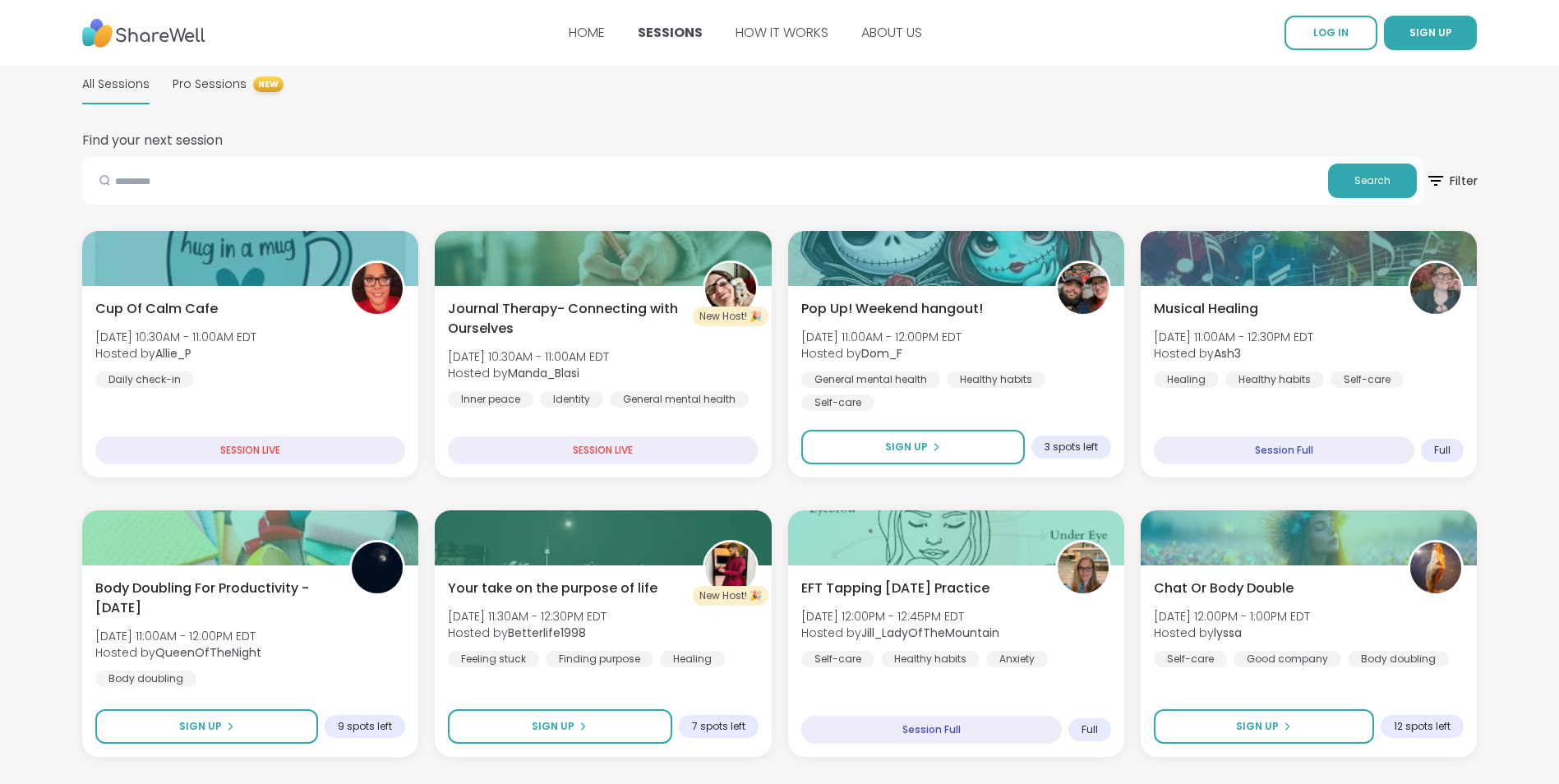
click at [1439, 177] on icon at bounding box center [1435, 180] width 15 height 10
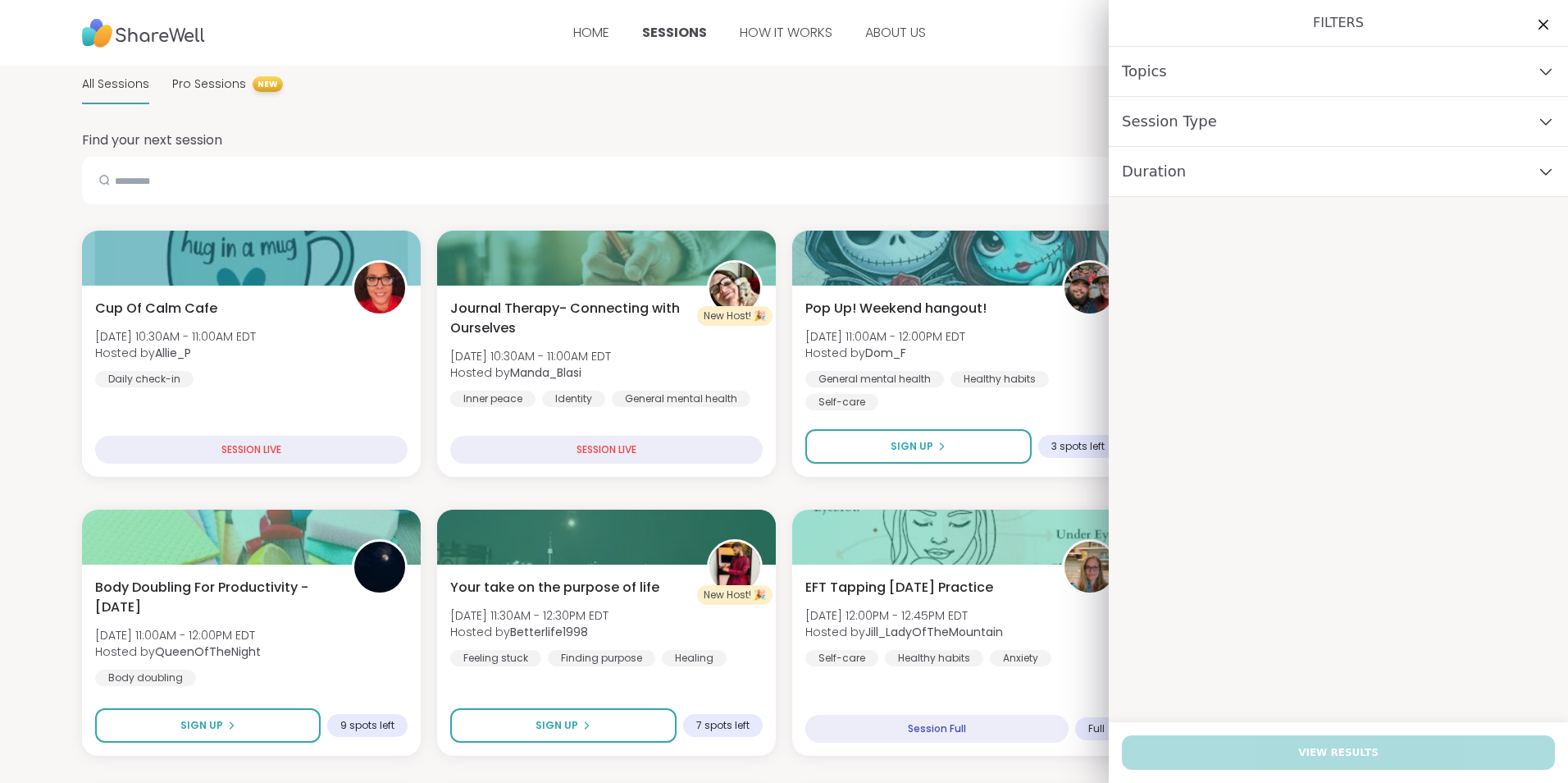
click at [1492, 123] on div "Session Type" at bounding box center [1339, 122] width 459 height 50
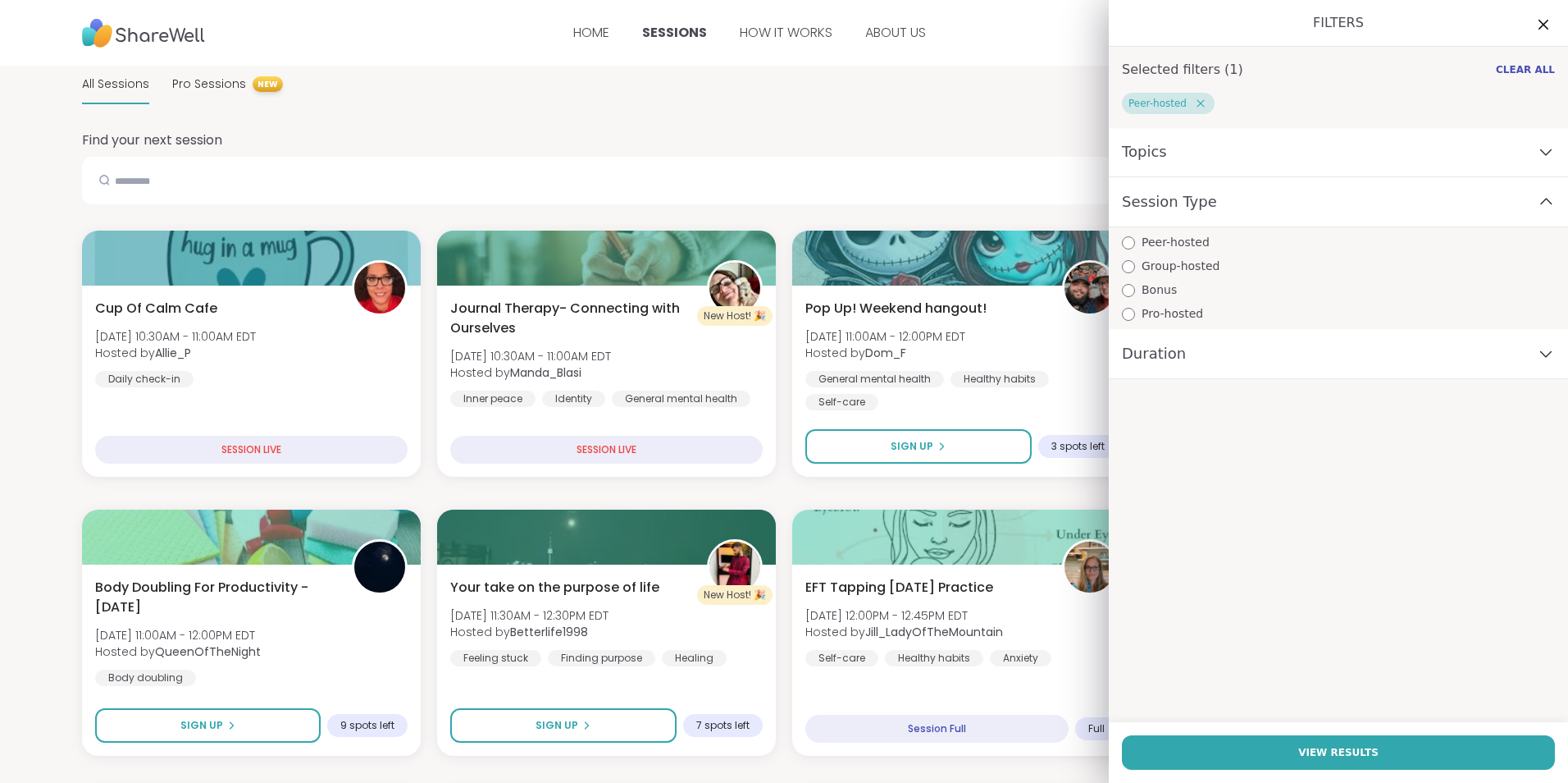
click at [1545, 206] on div "Session Type" at bounding box center [1339, 203] width 459 height 50
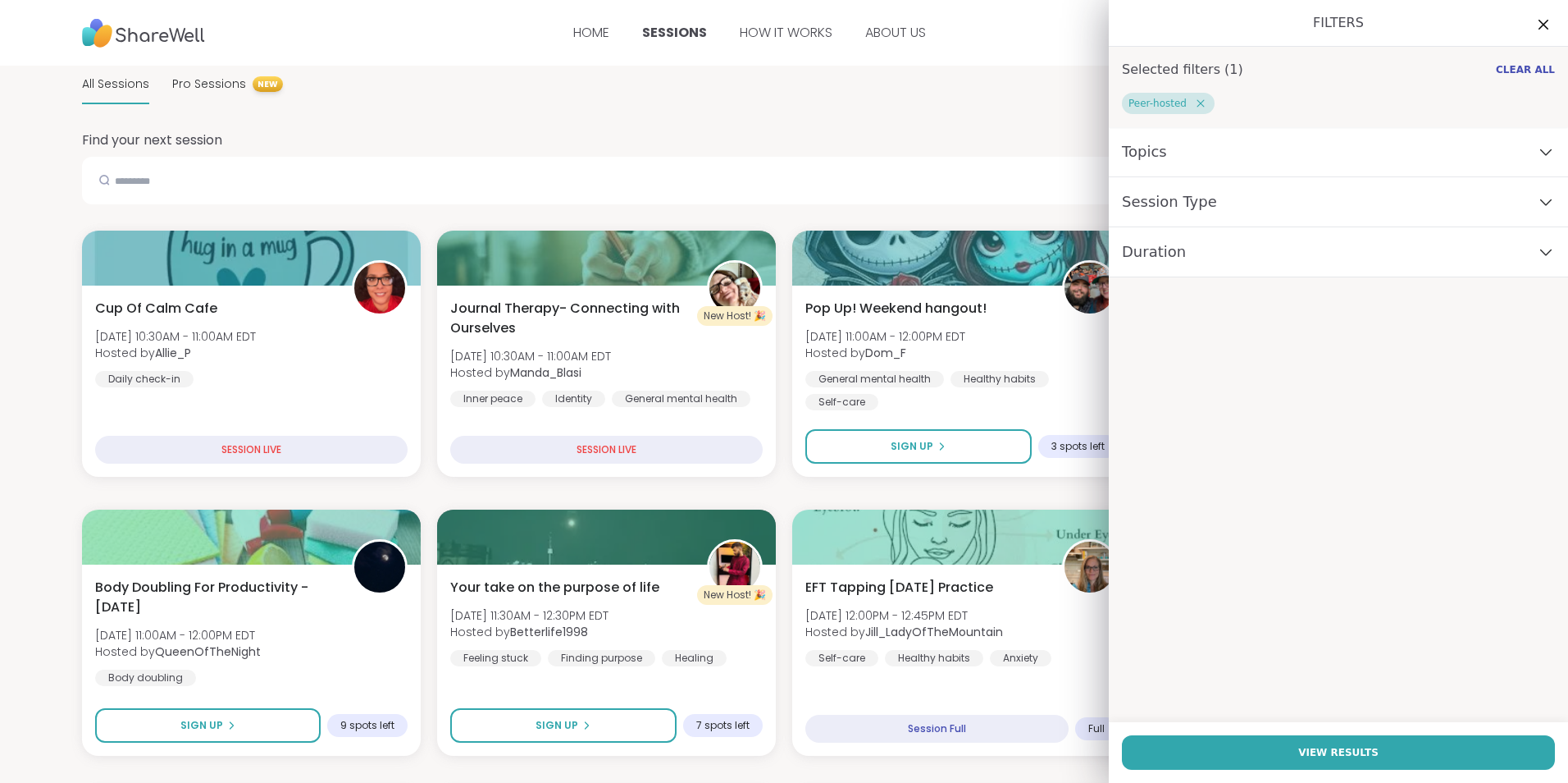
click at [1542, 161] on div "Topics" at bounding box center [1339, 152] width 459 height 50
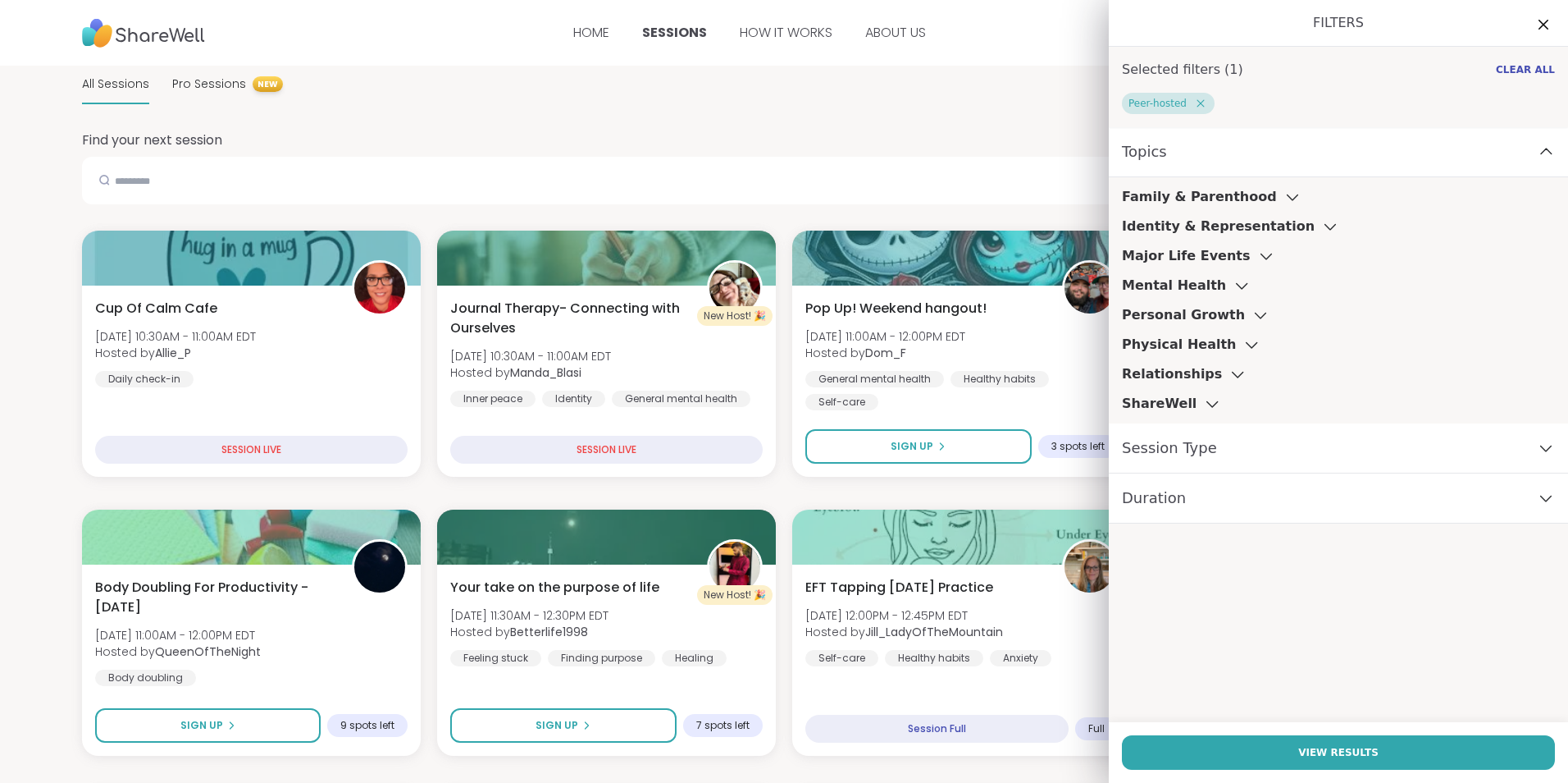
click at [1194, 373] on div "Relationships" at bounding box center [1184, 374] width 126 height 20
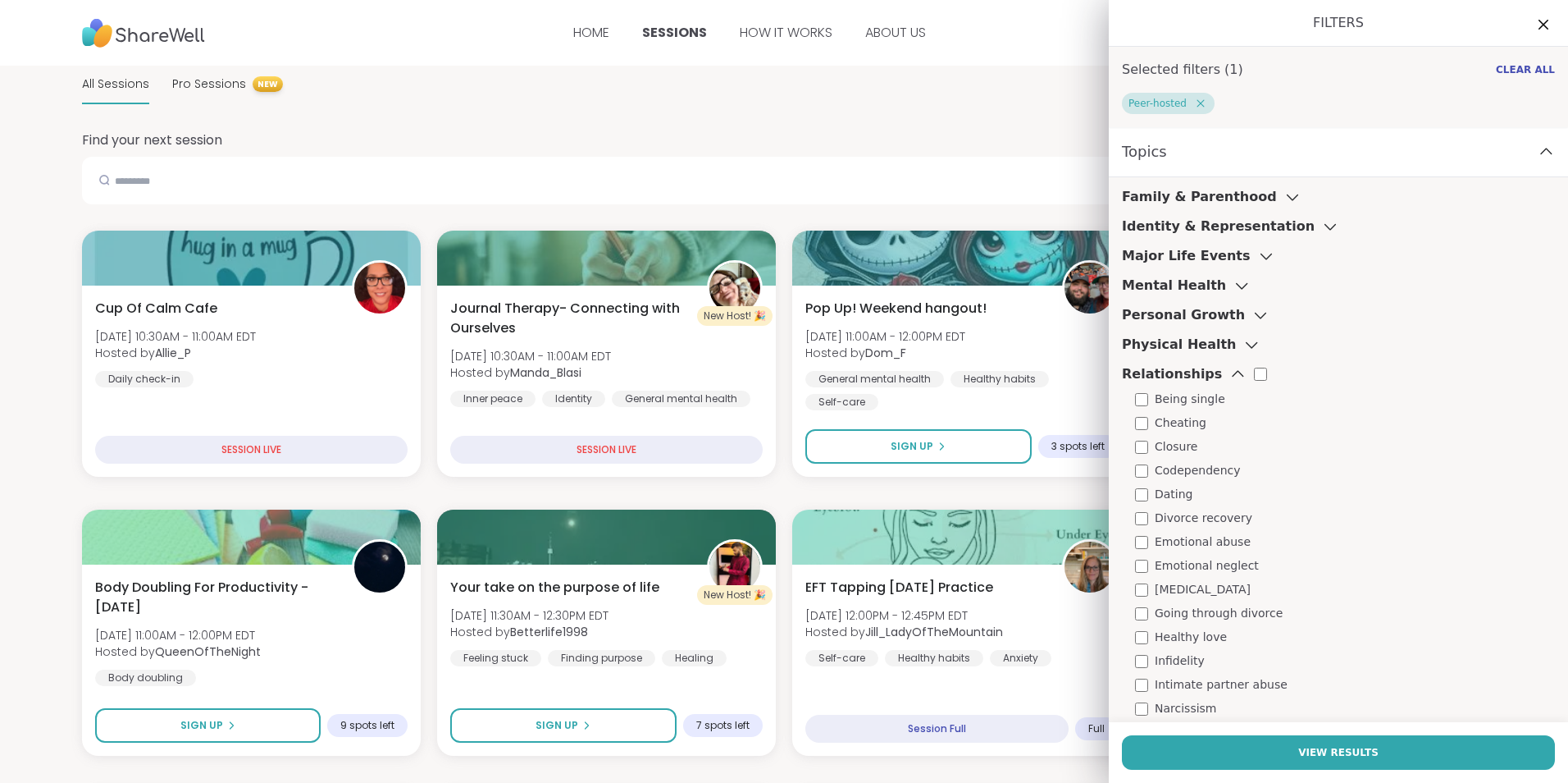
click at [1202, 366] on div "Relationships" at bounding box center [1184, 374] width 126 height 20
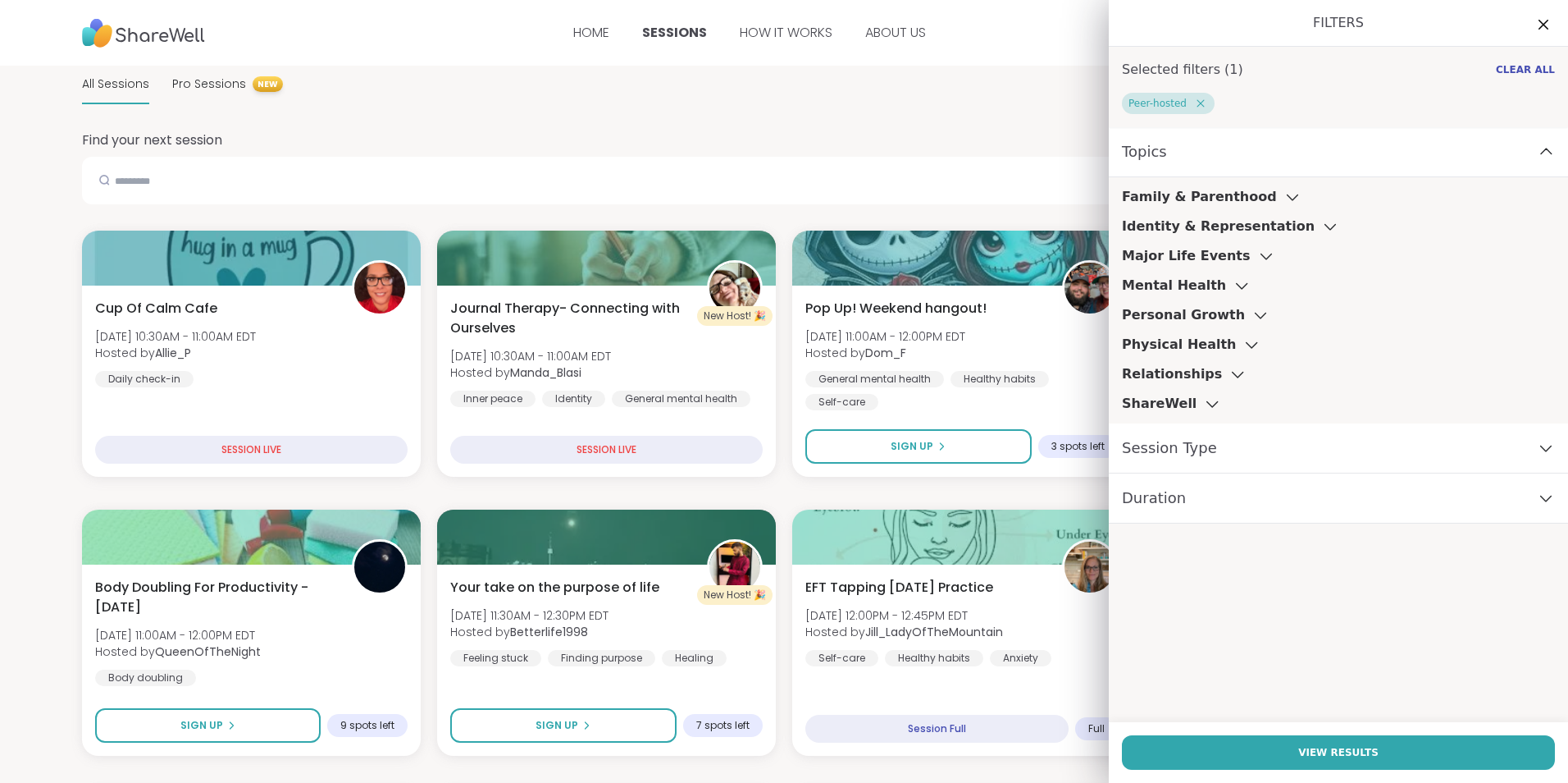
click at [1537, 156] on icon at bounding box center [1545, 152] width 18 height 11
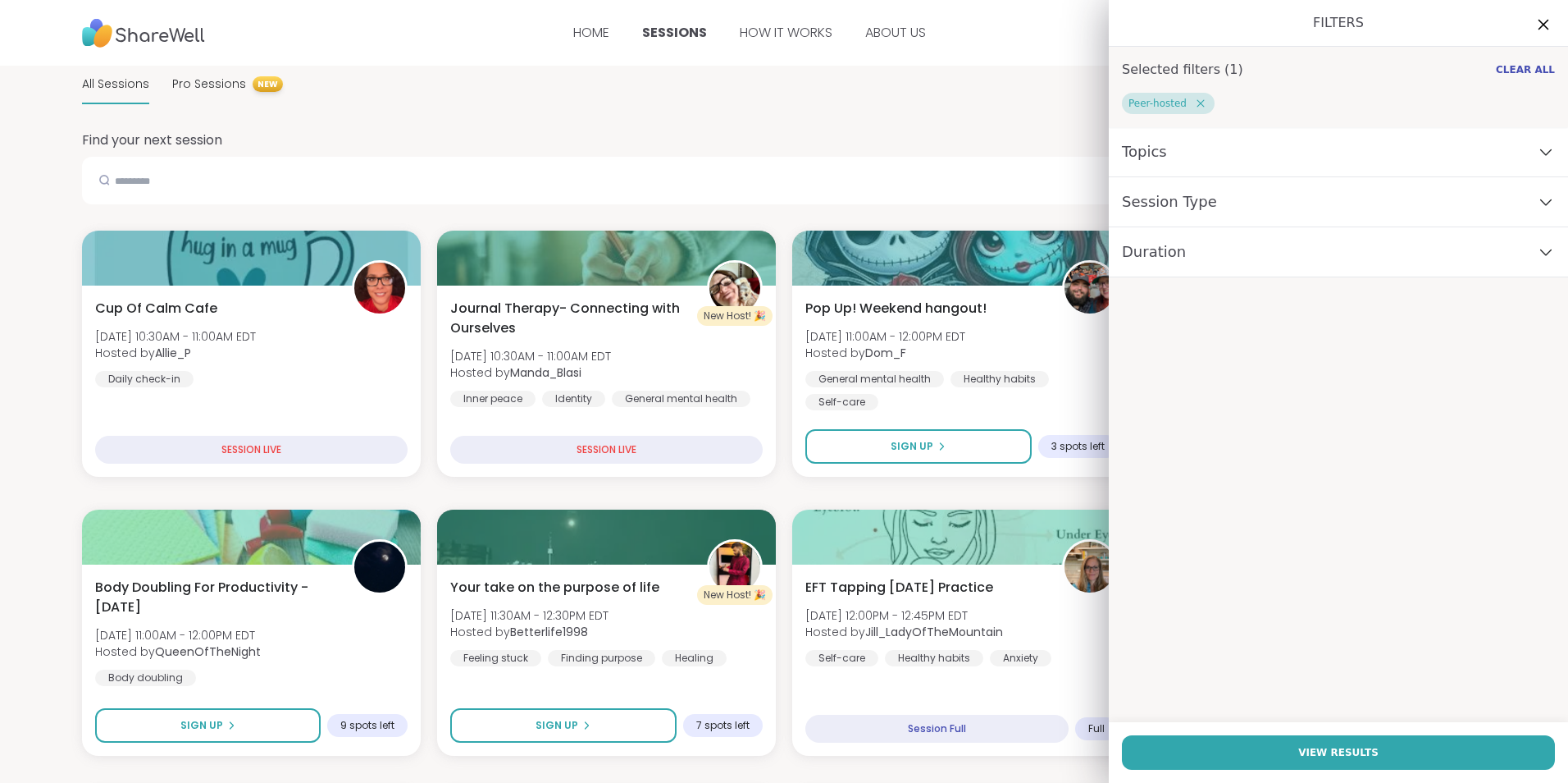
click at [1533, 23] on icon at bounding box center [1543, 24] width 21 height 21
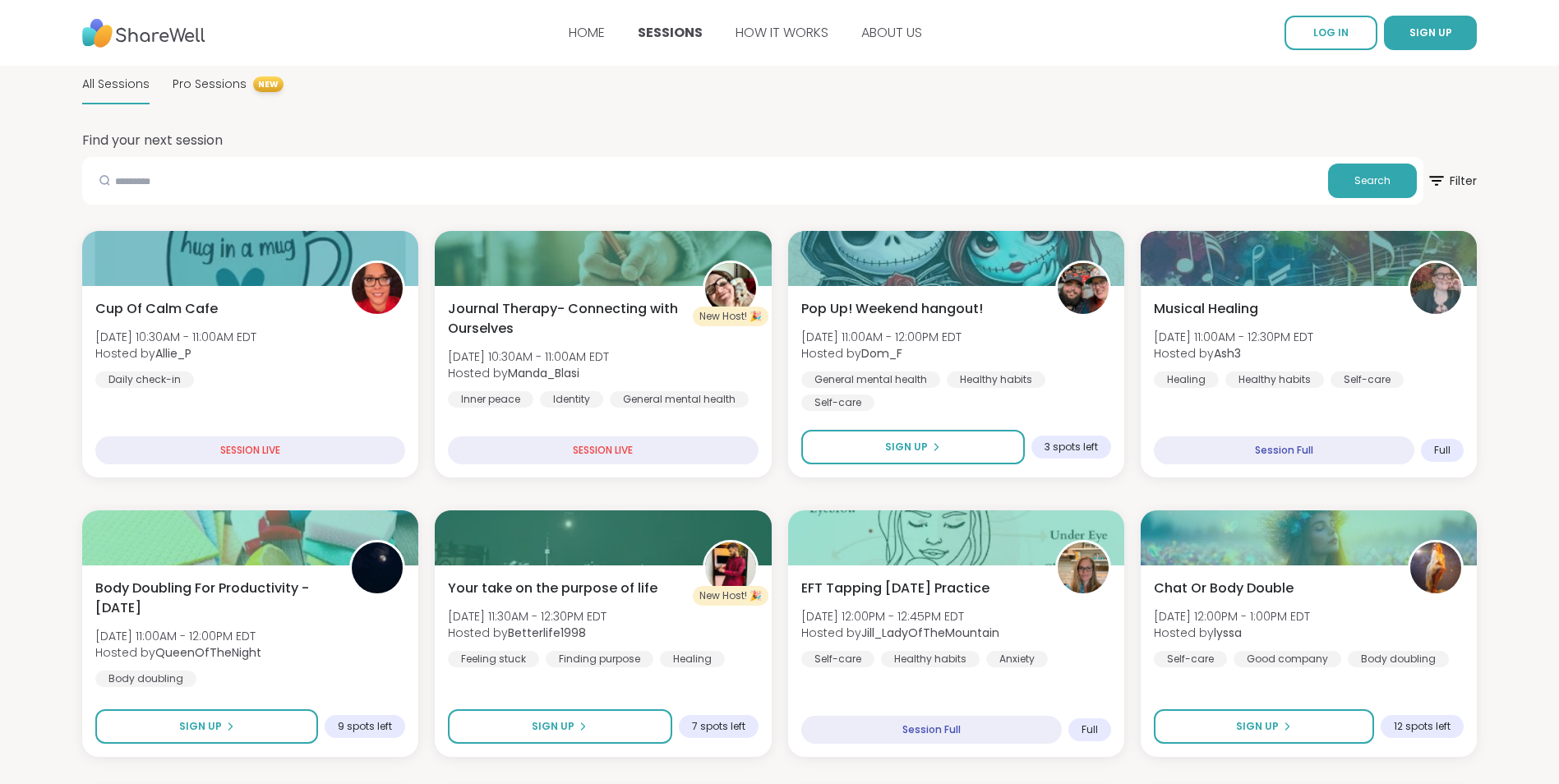
click at [187, 42] on img at bounding box center [144, 33] width 123 height 45
